Goal: Task Accomplishment & Management: Manage account settings

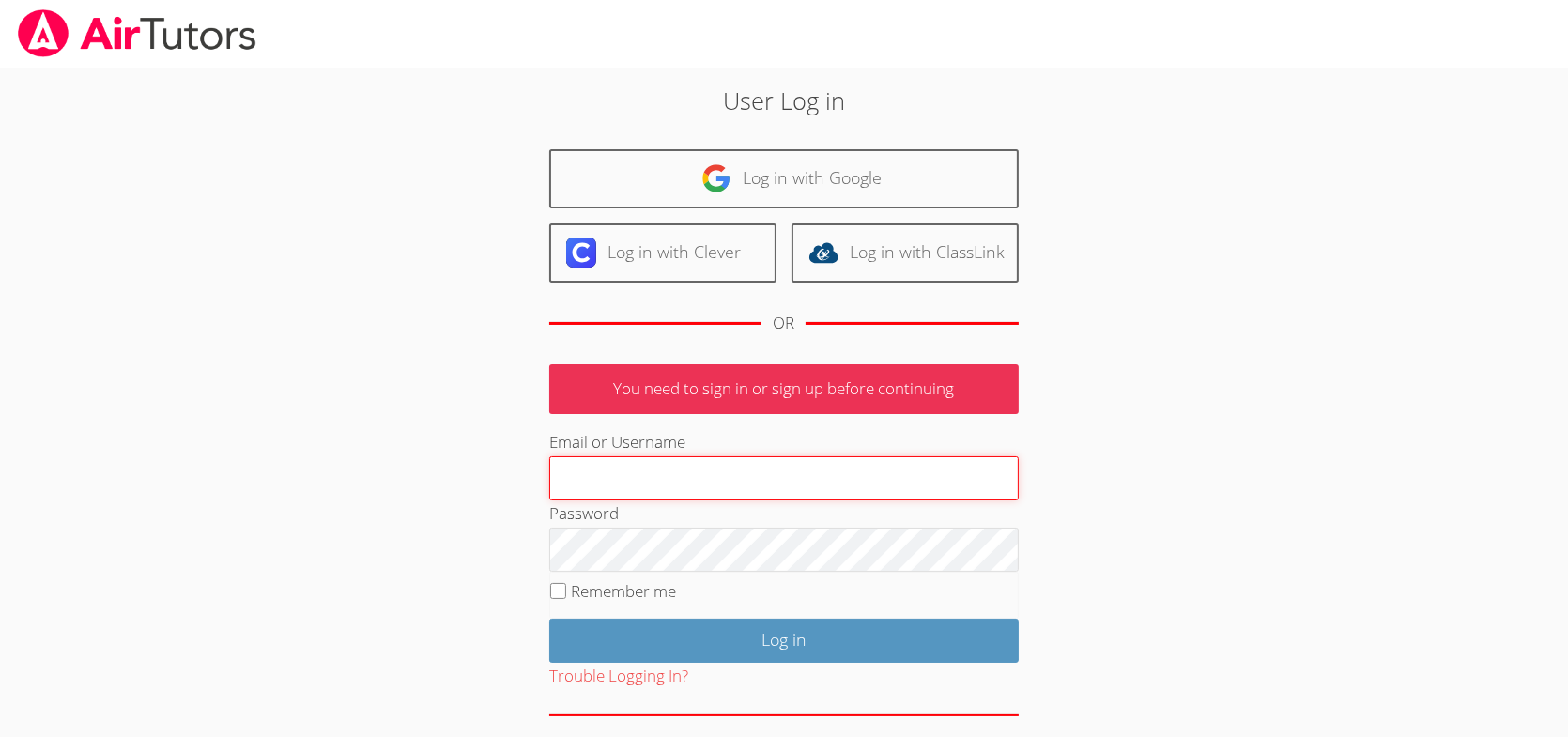
type input "mejia.joanne72@gmail.com"
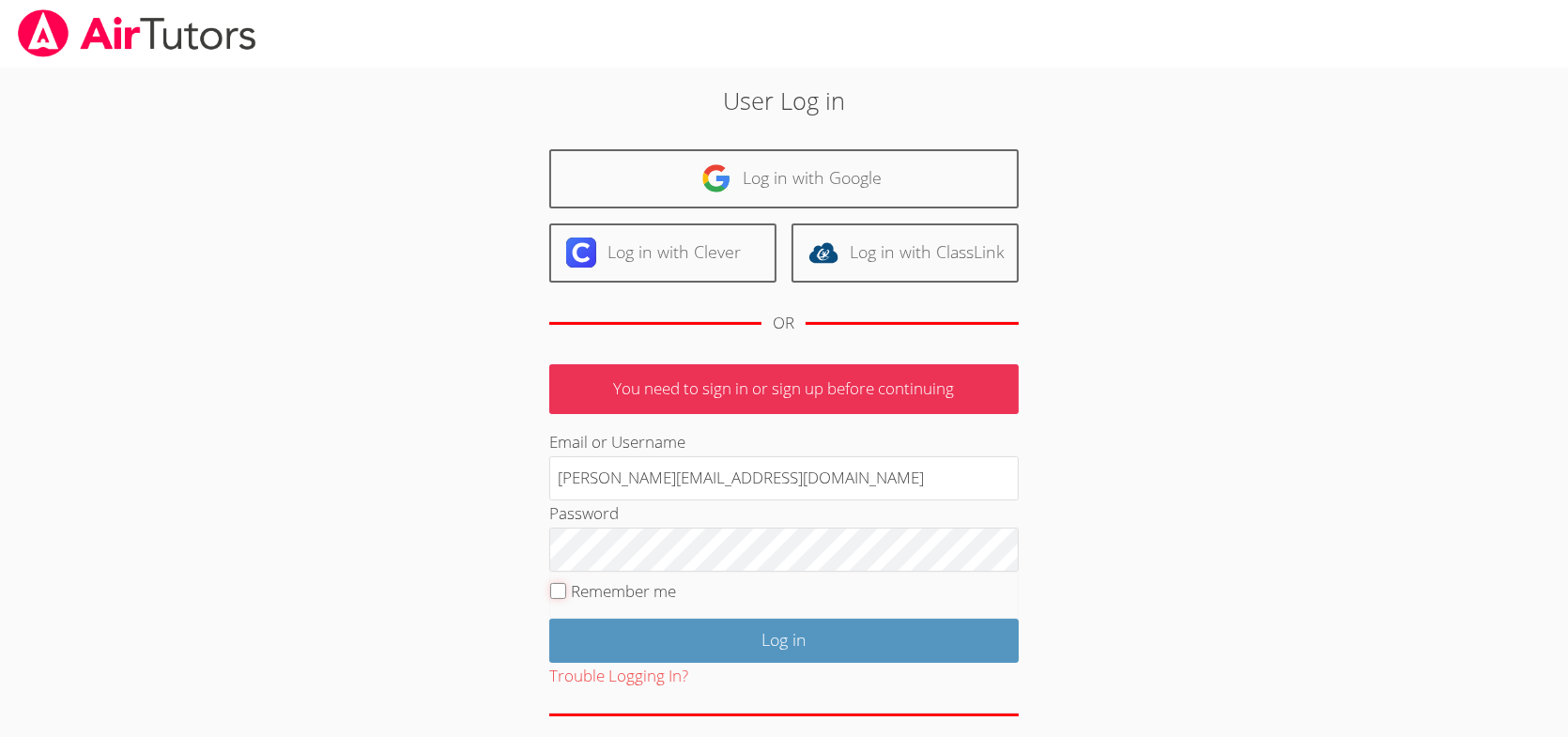
click at [555, 588] on input "Remember me" at bounding box center [558, 591] width 16 height 16
checkbox input "true"
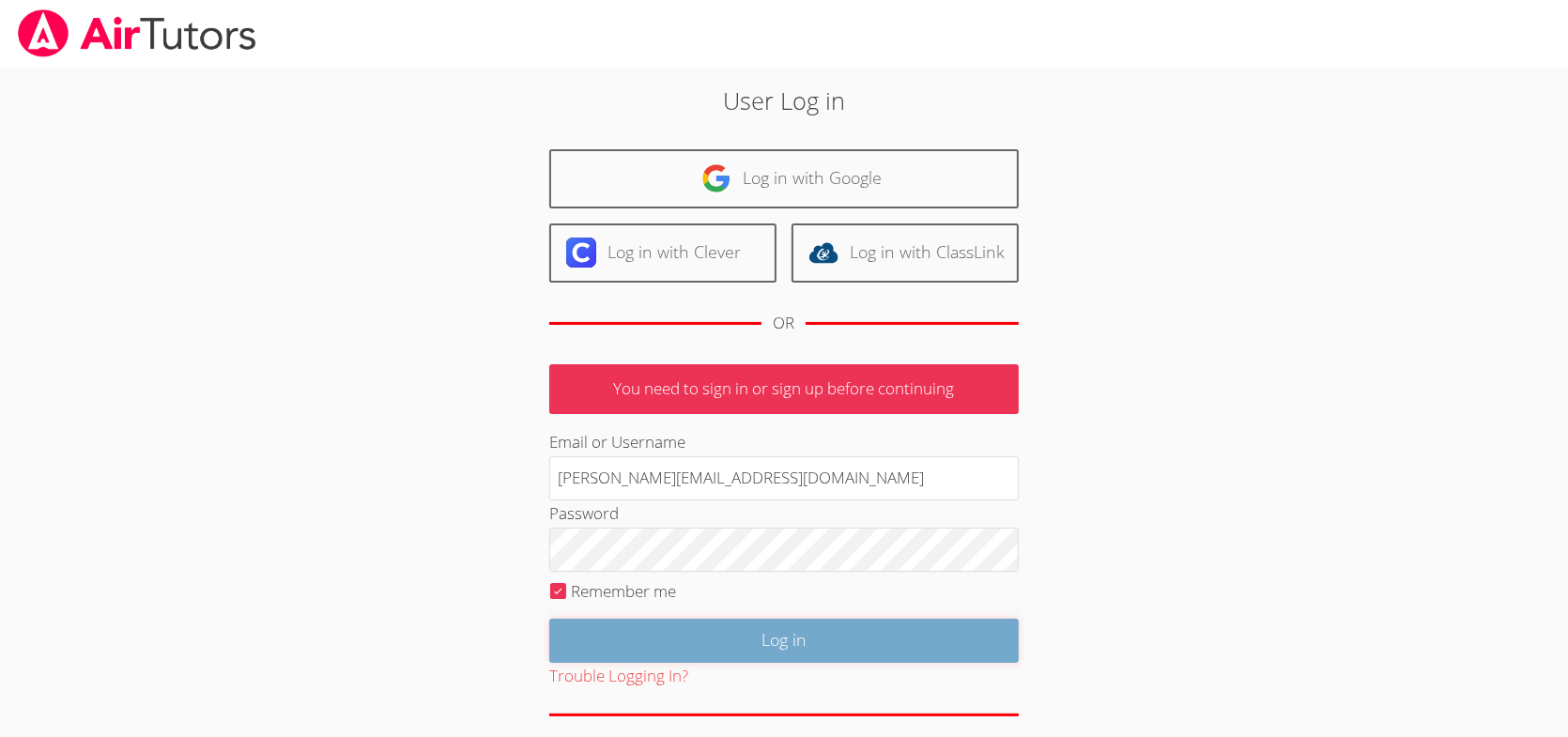
click at [751, 635] on input "Log in" at bounding box center [783, 641] width 469 height 44
